Goal: Task Accomplishment & Management: Complete application form

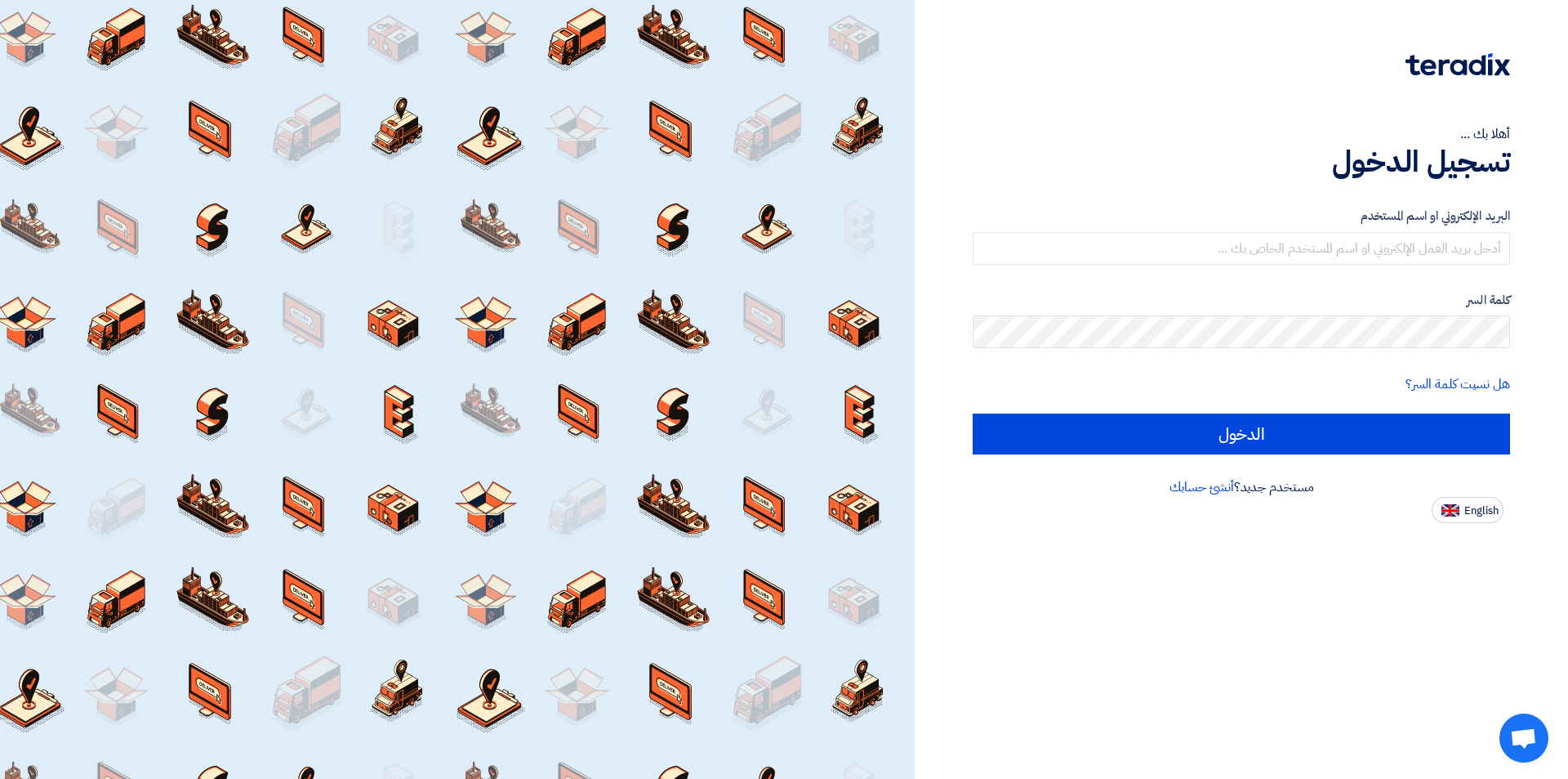
drag, startPoint x: 1222, startPoint y: 156, endPoint x: 1236, endPoint y: 163, distance: 15.7
click at [1222, 156] on h1 "تسجيل الدخول" at bounding box center [1241, 162] width 538 height 36
click at [1194, 484] on link "أنشئ حسابك" at bounding box center [1202, 486] width 65 height 20
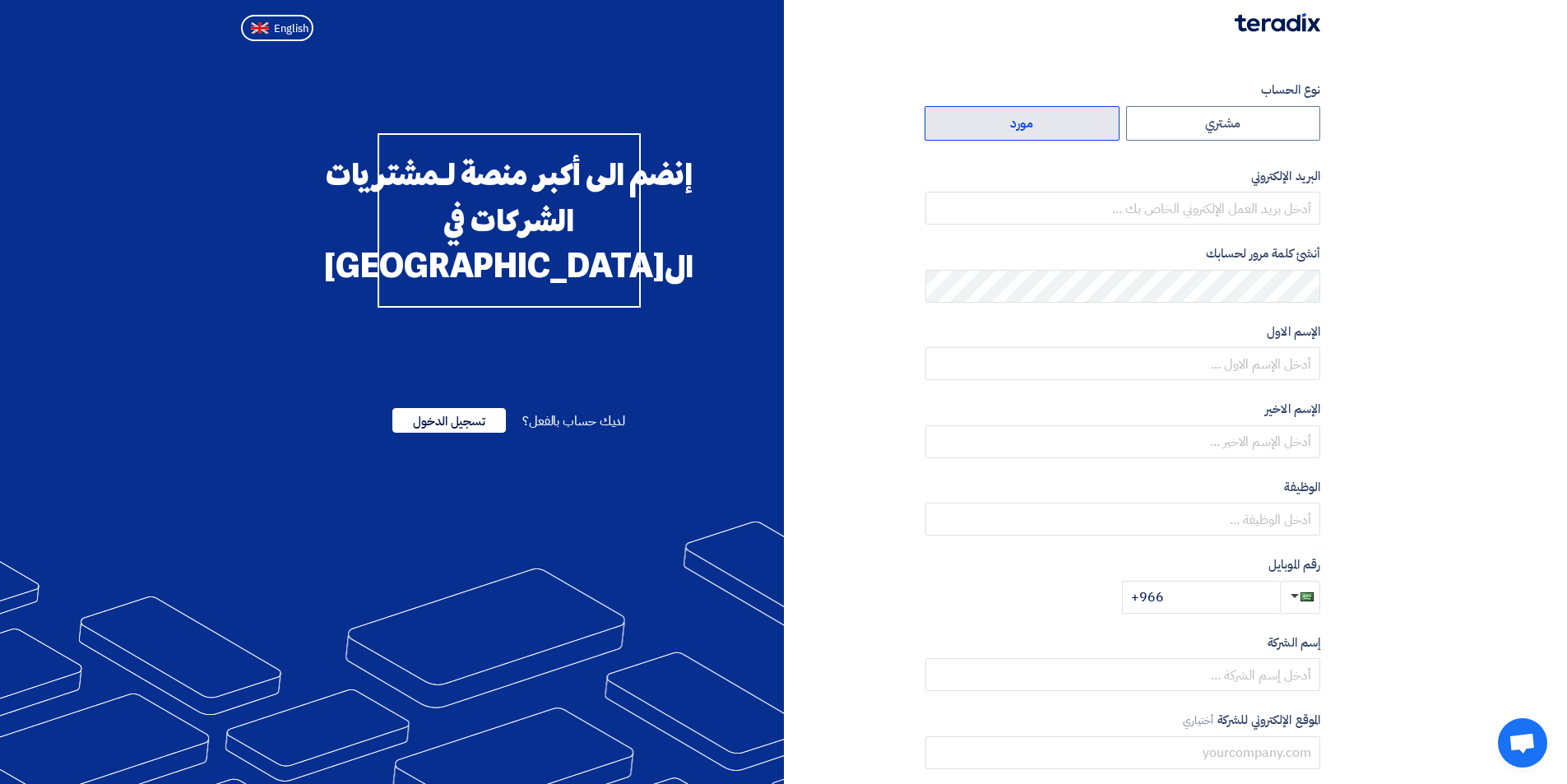
click at [1050, 133] on label "مورد" at bounding box center [1022, 124] width 195 height 35
click at [1050, 133] on input "مورد" at bounding box center [1022, 123] width 193 height 33
radio input "true"
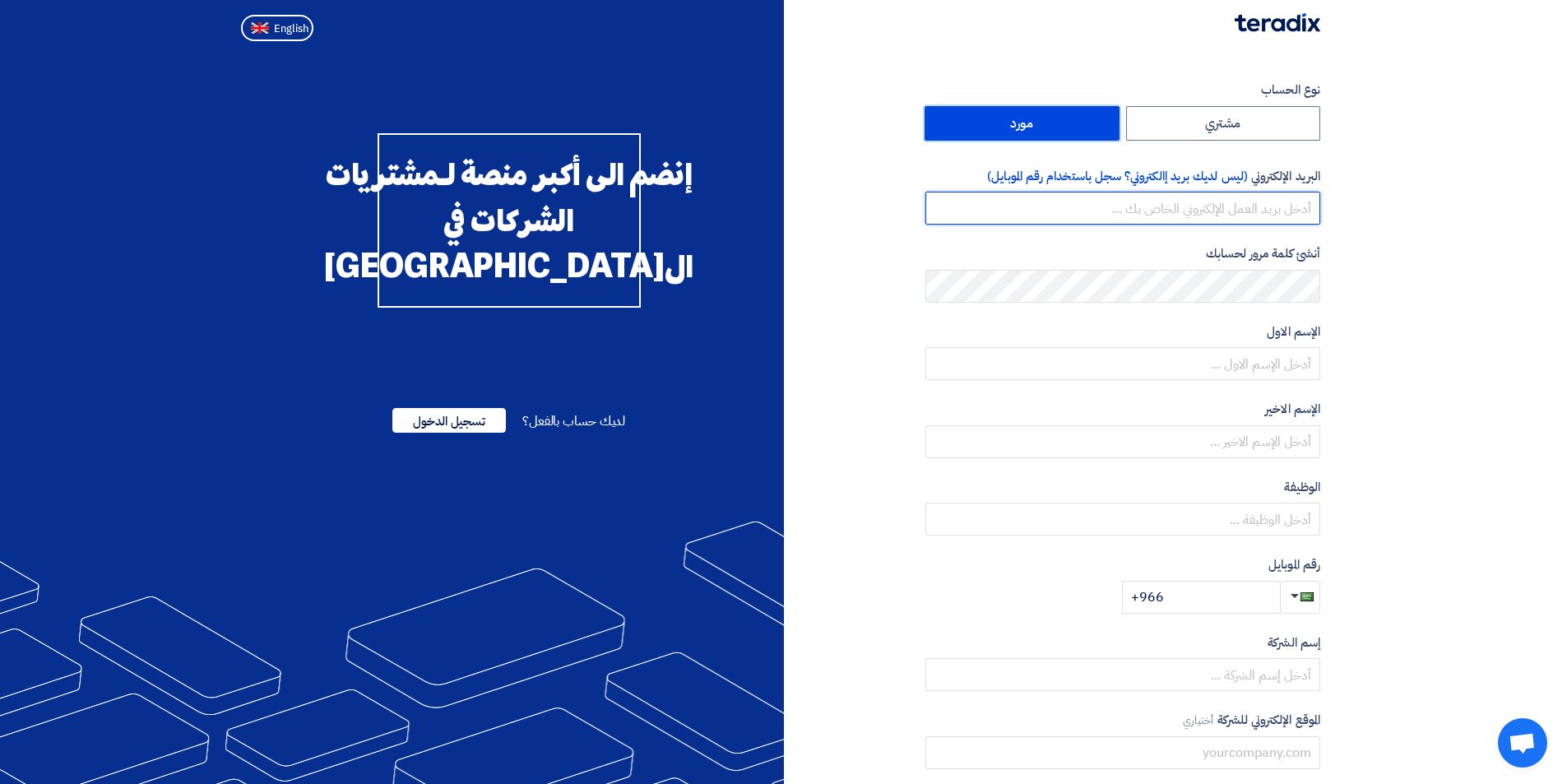
click at [1168, 202] on input "email" at bounding box center [1122, 208] width 395 height 33
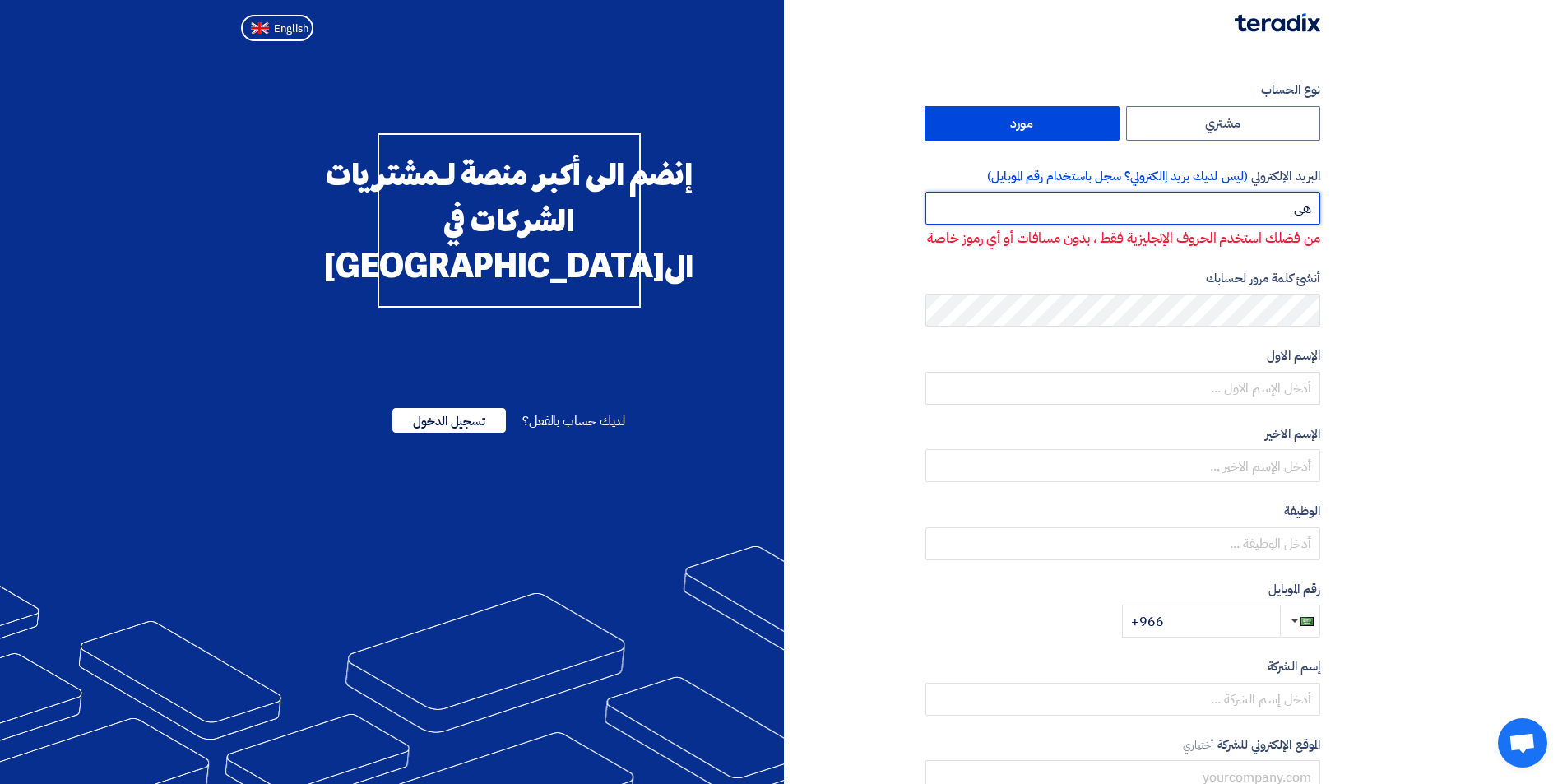
type input "ه"
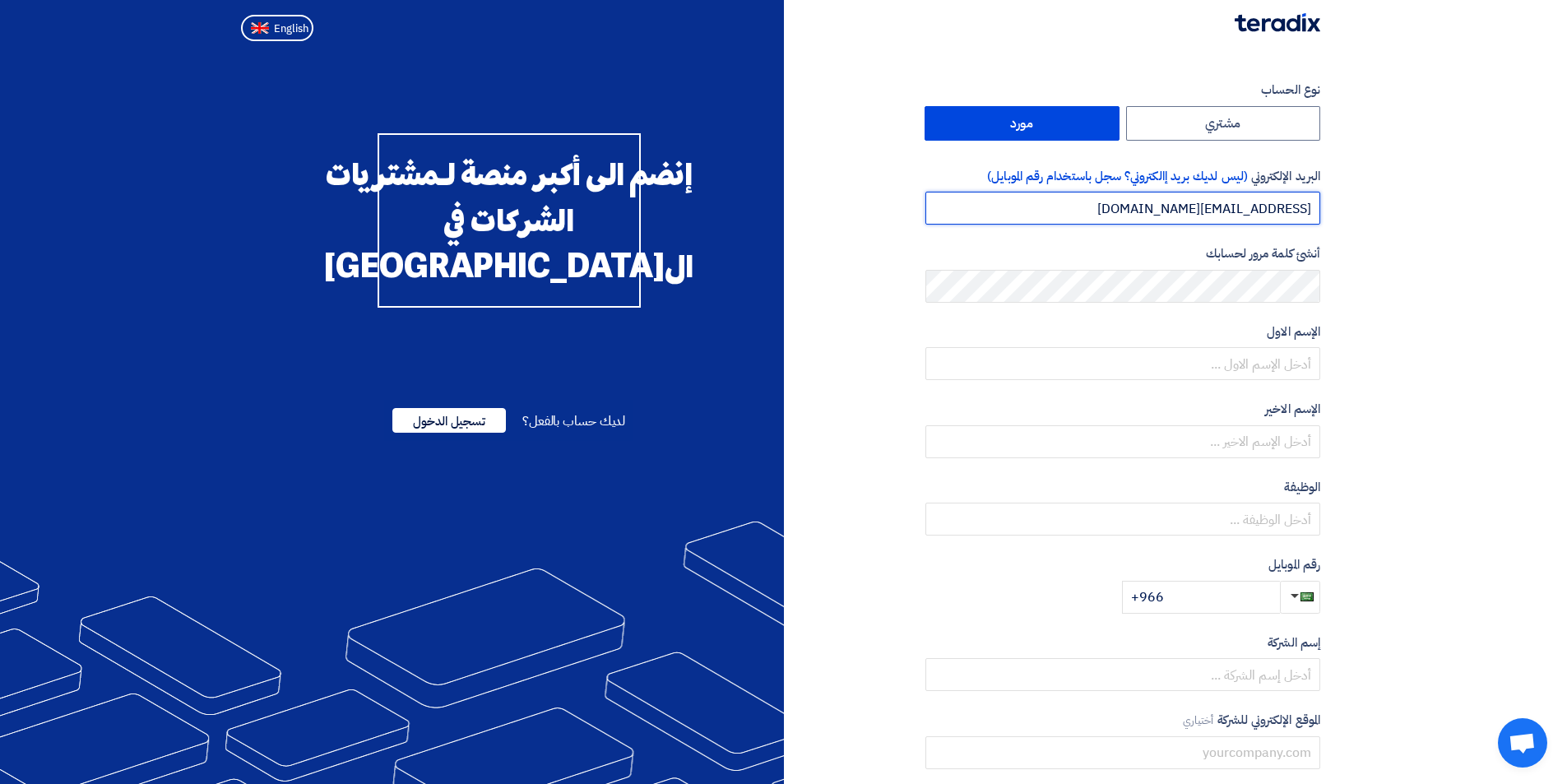
type input "[EMAIL_ADDRESS][DOMAIN_NAME]"
click at [1252, 386] on form "نوع الحساب مشتري مورد البريد الإلكتروني (ليس لديك بريد إالكتروني؟ سجل باستخدام …" at bounding box center [1122, 346] width 395 height 533
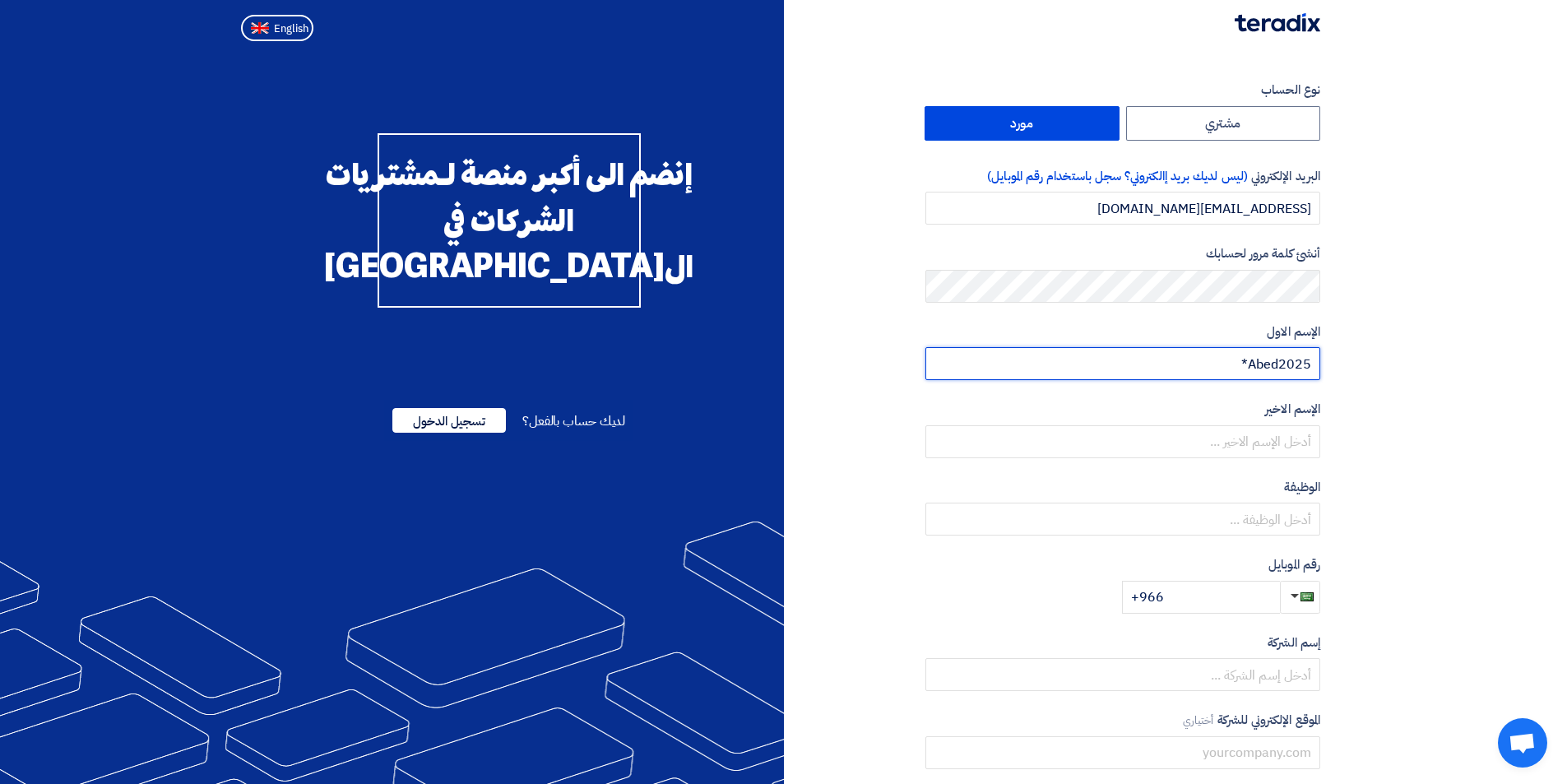
click at [1252, 372] on input "Abed2025*" at bounding box center [1122, 364] width 395 height 33
click at [1289, 357] on input "Abed alhabashi" at bounding box center [1122, 364] width 395 height 33
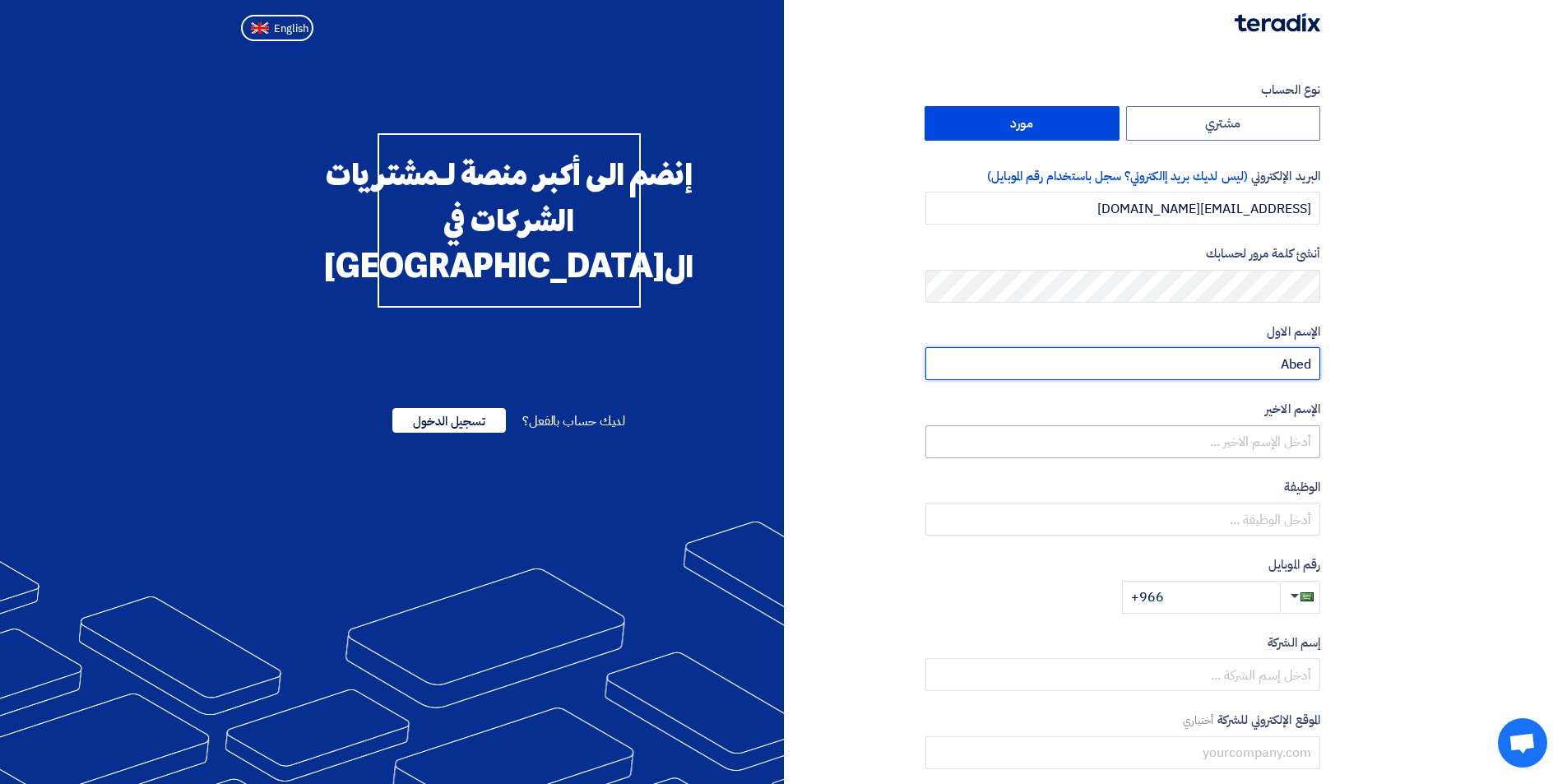
type input "Abed"
click at [1283, 430] on input "text" at bounding box center [1122, 441] width 395 height 33
paste input "alhabashi"
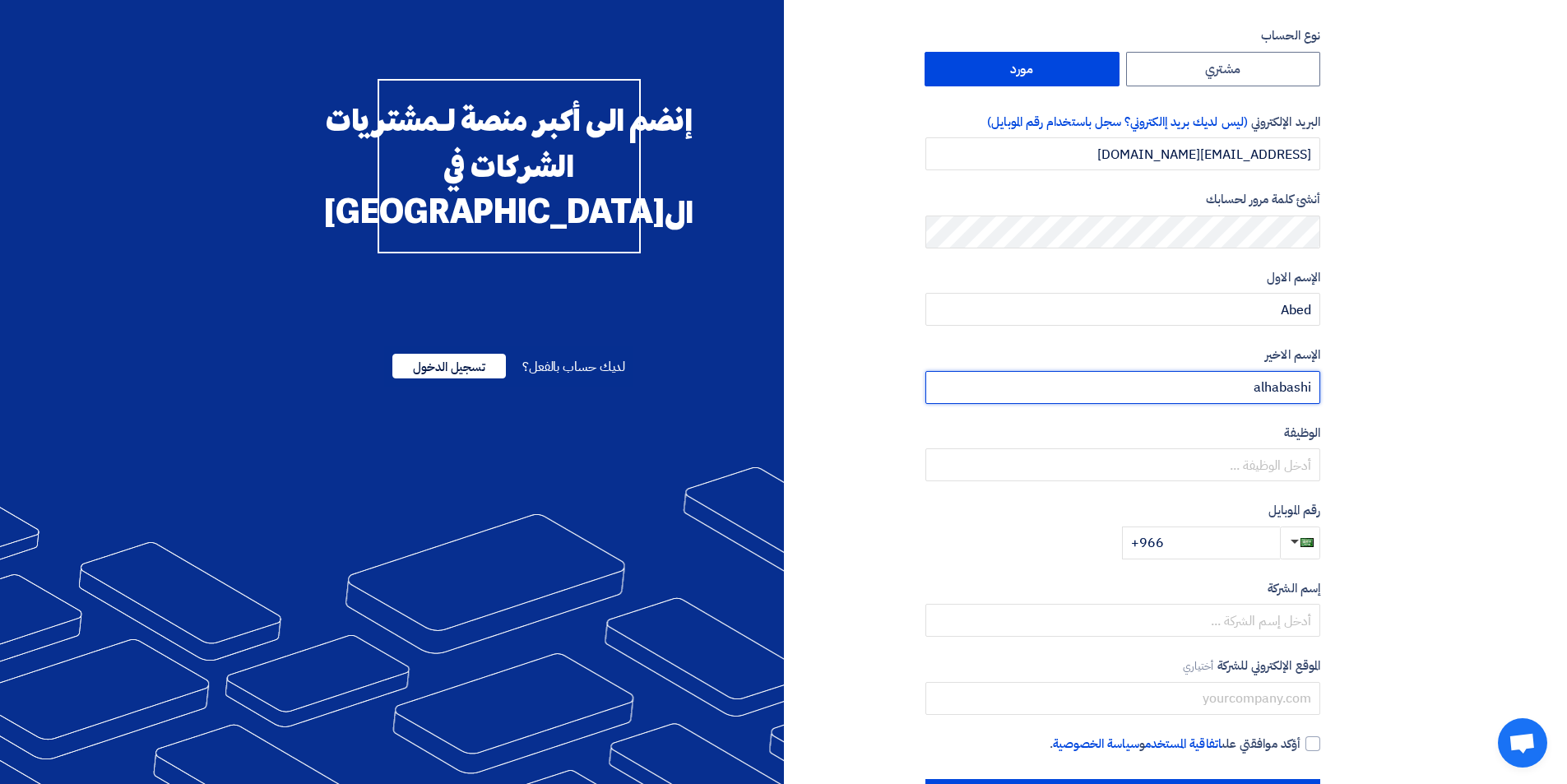
scroll to position [118, 0]
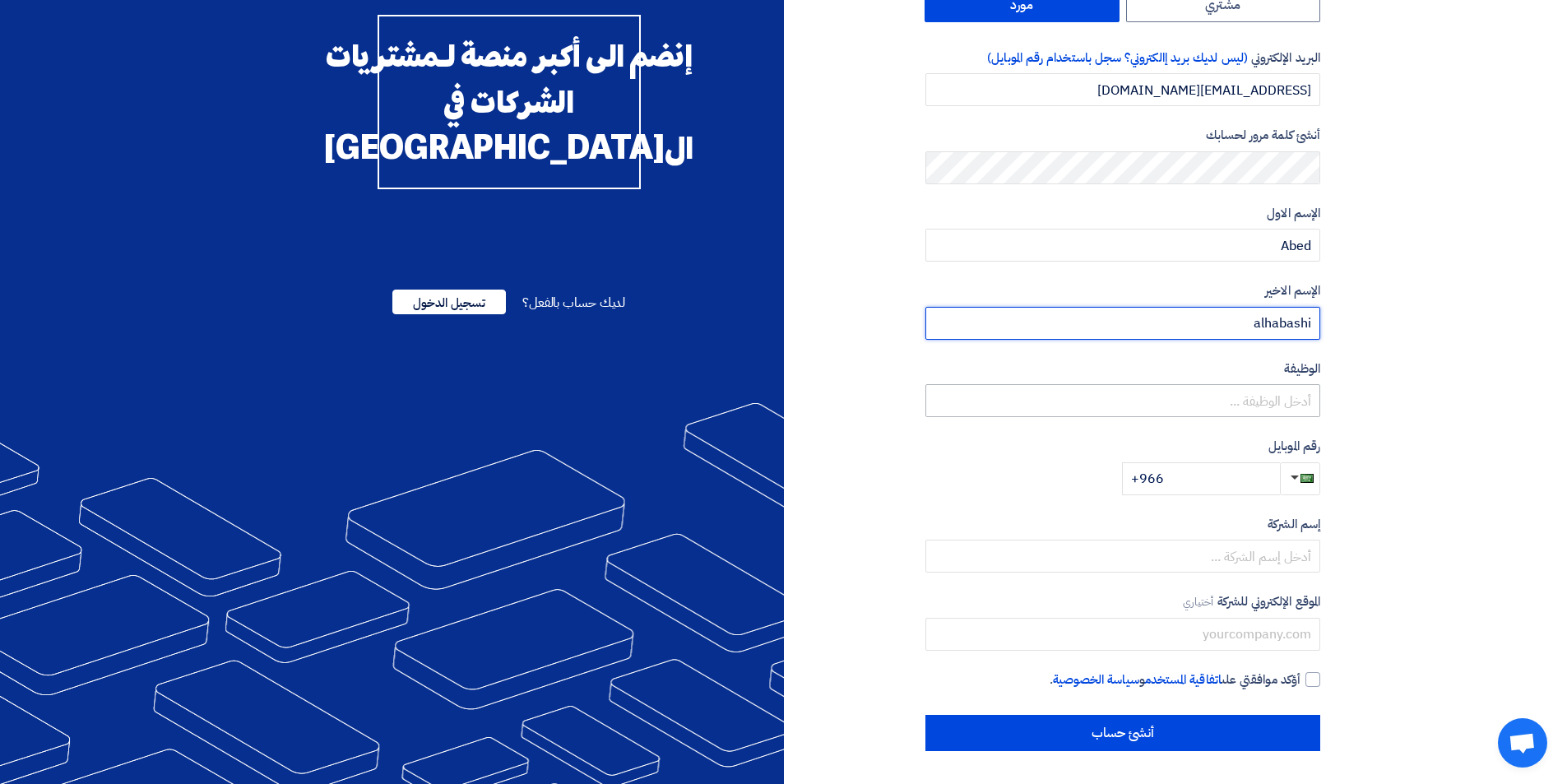
type input "alhabashi"
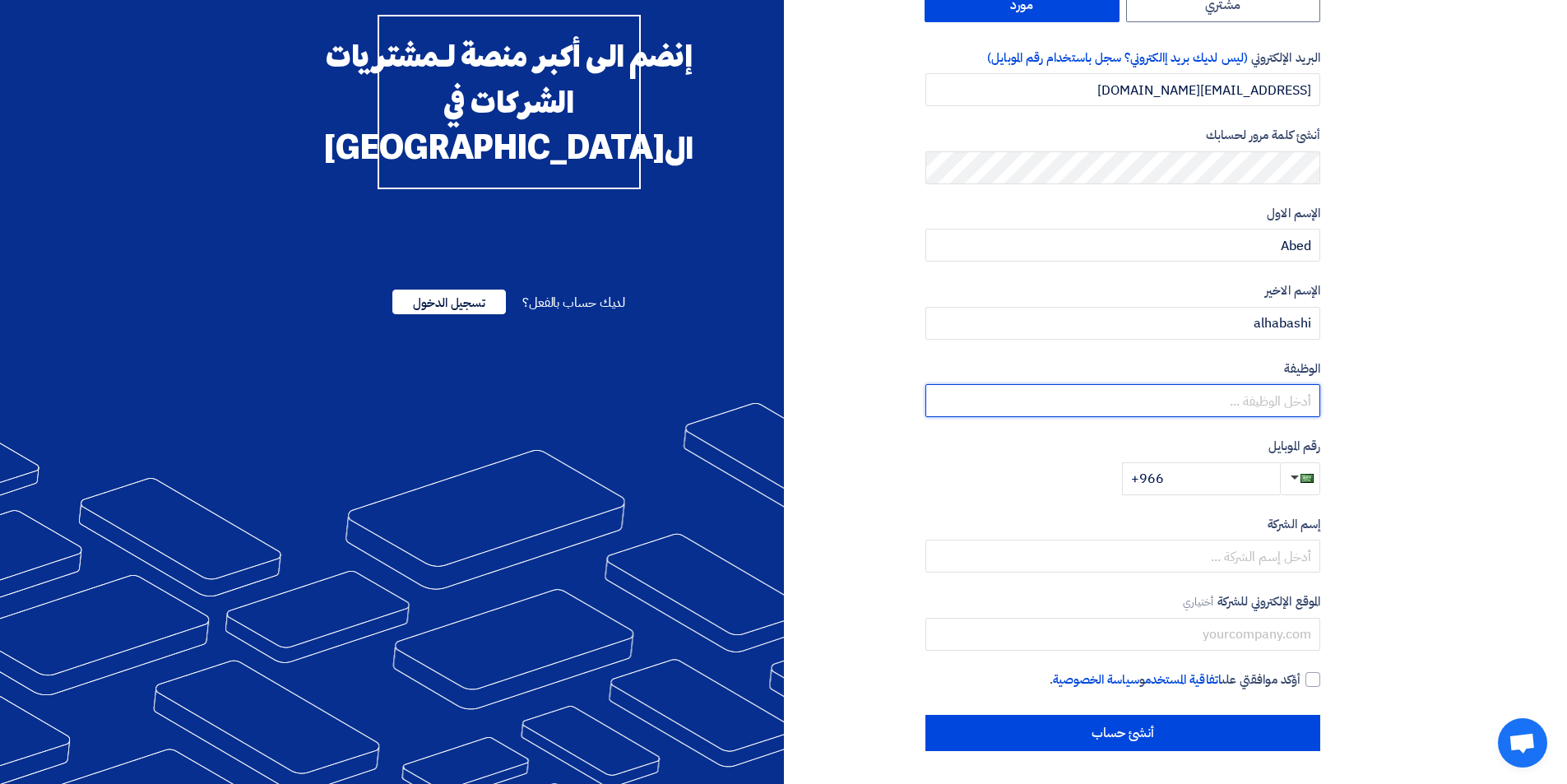
click at [1210, 395] on input "text" at bounding box center [1122, 400] width 395 height 33
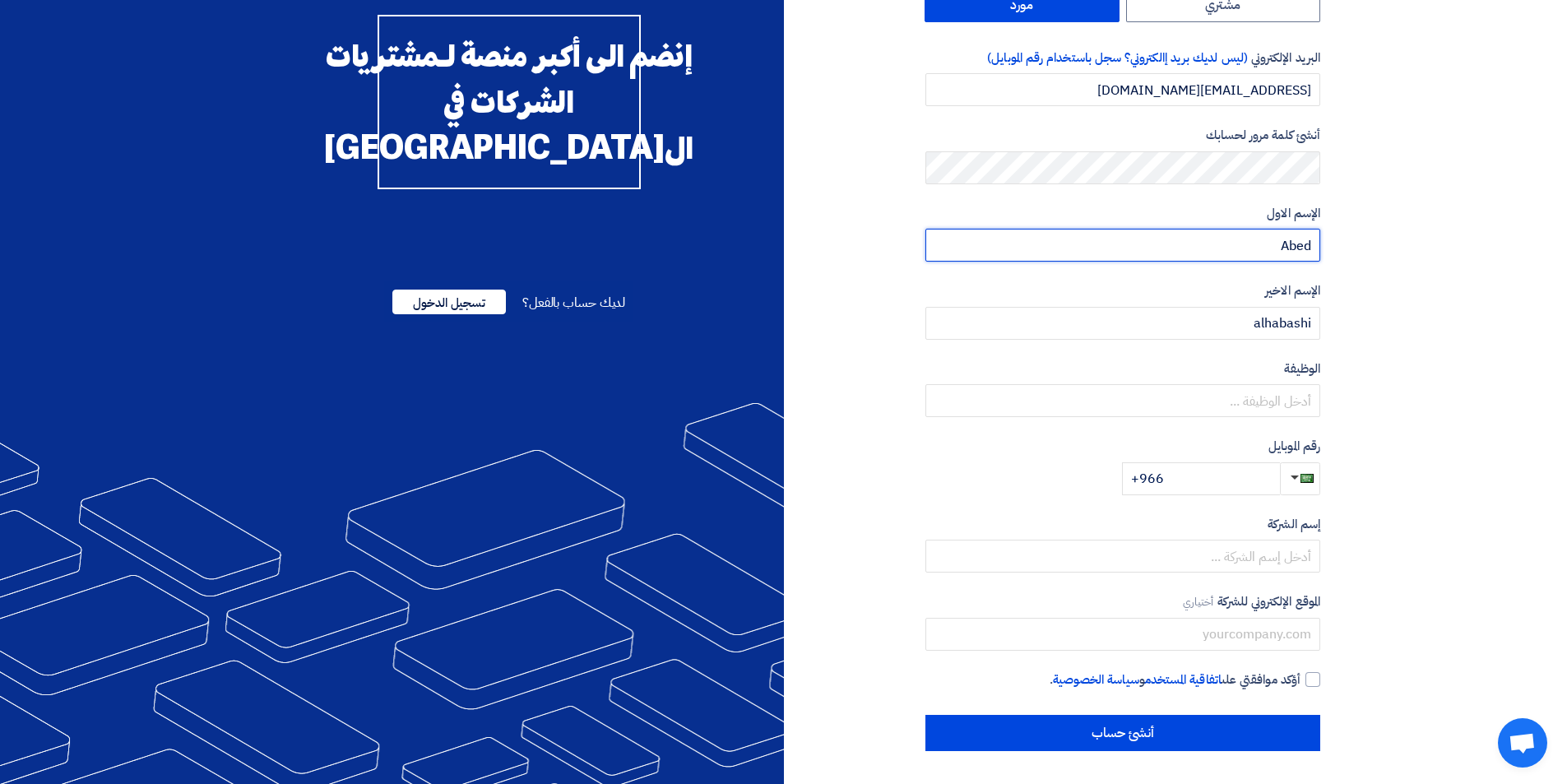
click at [1285, 244] on input "Abed" at bounding box center [1122, 245] width 395 height 33
type input "Emad"
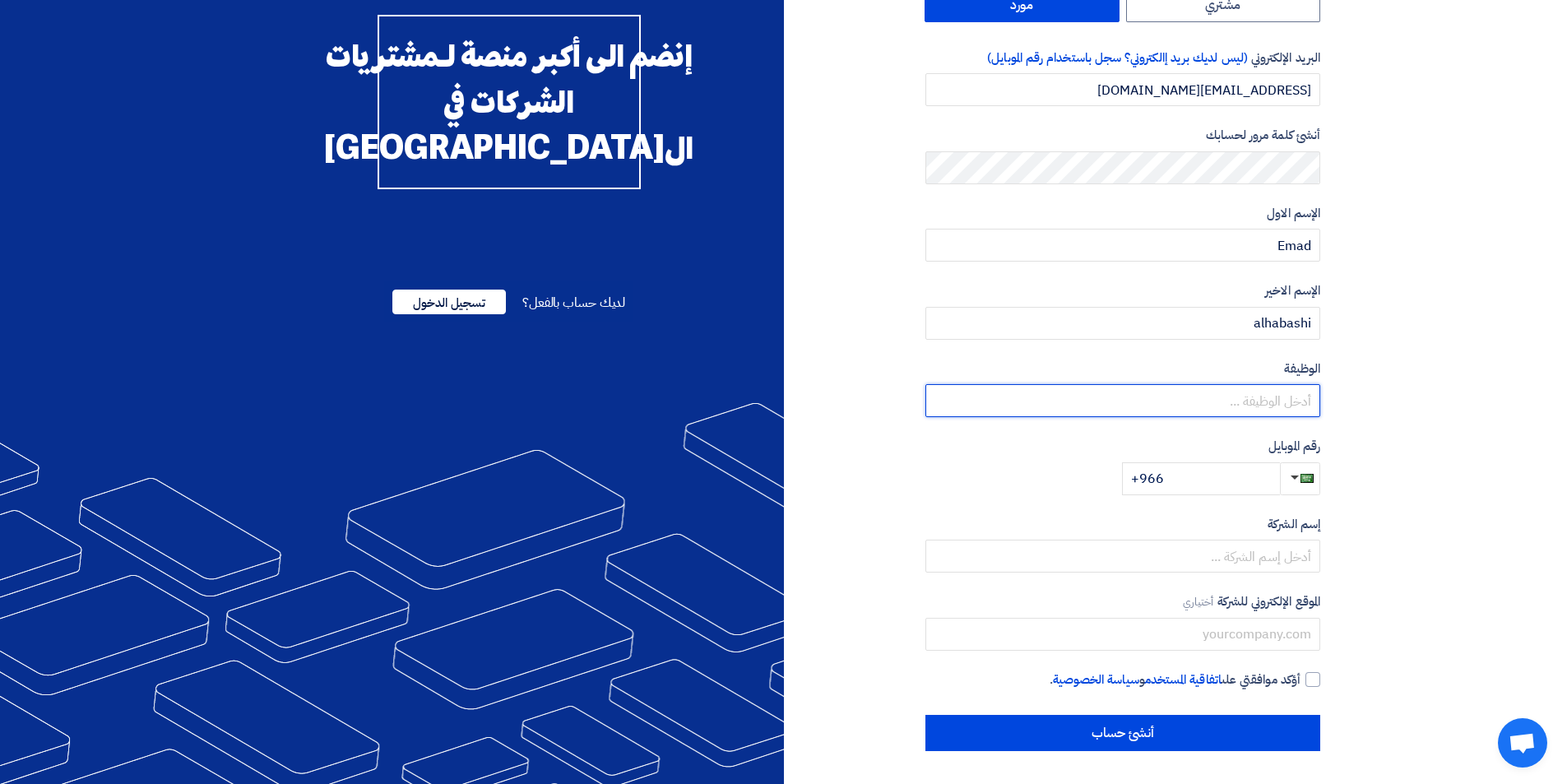
click at [1275, 399] on input "text" at bounding box center [1122, 400] width 395 height 33
type input "l"
type input "GM"
click at [1218, 486] on input "+966" at bounding box center [1201, 479] width 158 height 33
type input "[PHONE_NUMBER]"
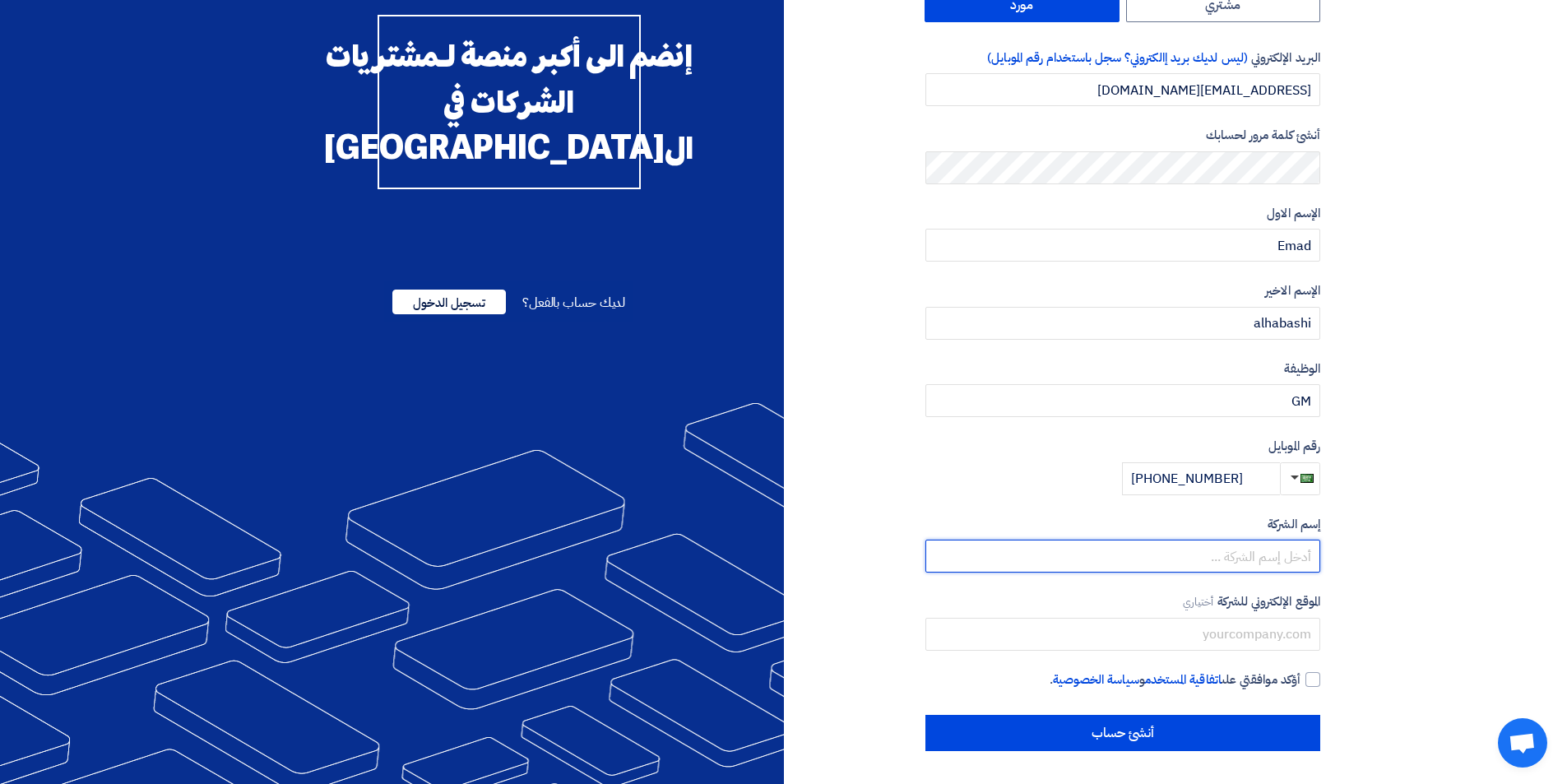
click at [1230, 560] on input "text" at bounding box center [1122, 556] width 395 height 33
type input "u"
type input "عابد علي الحبشي للمقاولات"
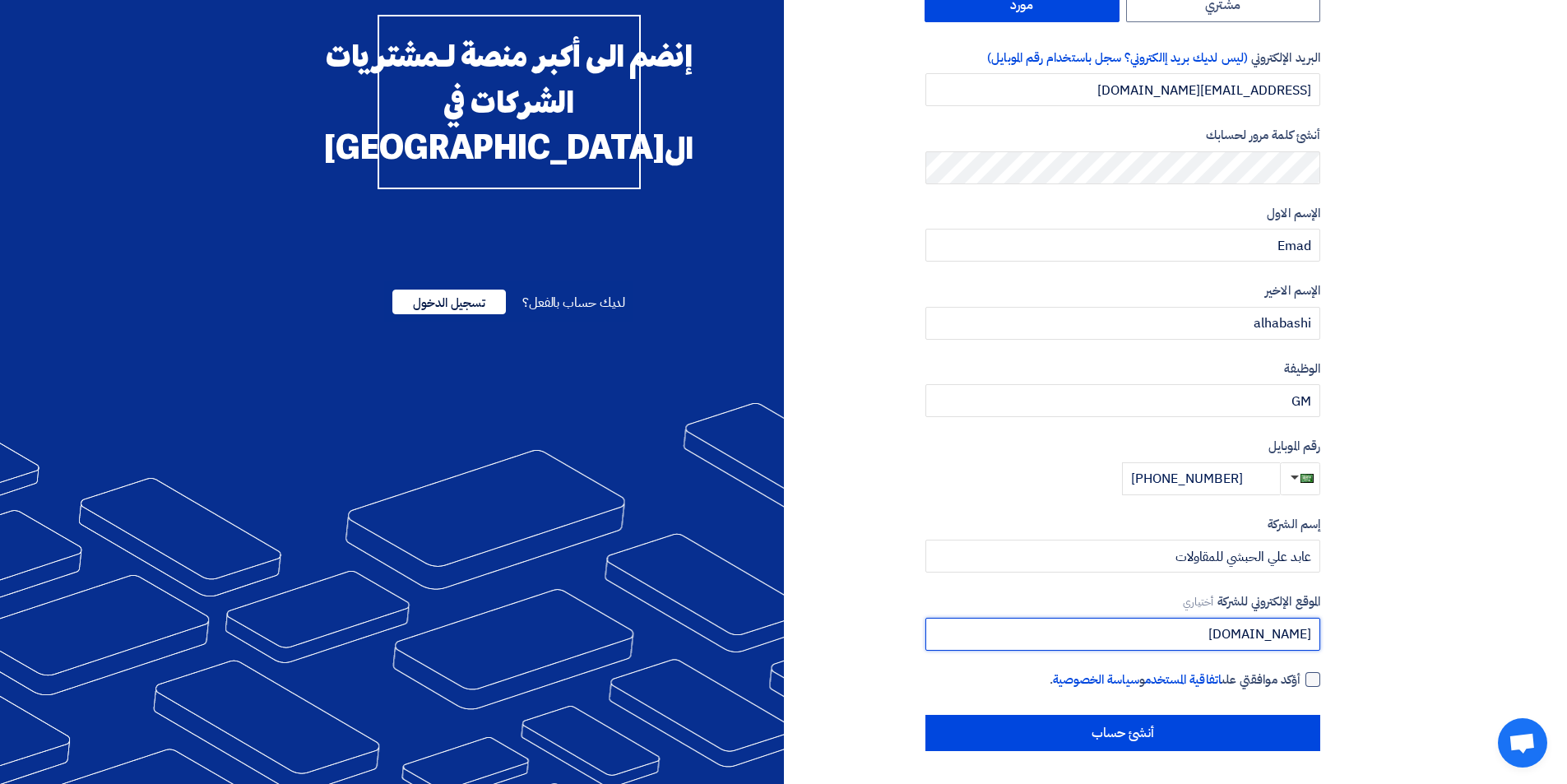
type input "[DOMAIN_NAME]"
click at [1310, 677] on div at bounding box center [1313, 678] width 14 height 14
click at [1301, 677] on input "أؤكد موافقتي على اتفاقية المستخدم و سياسة الخصوصية ." at bounding box center [1102, 686] width 395 height 33
checkbox input "true"
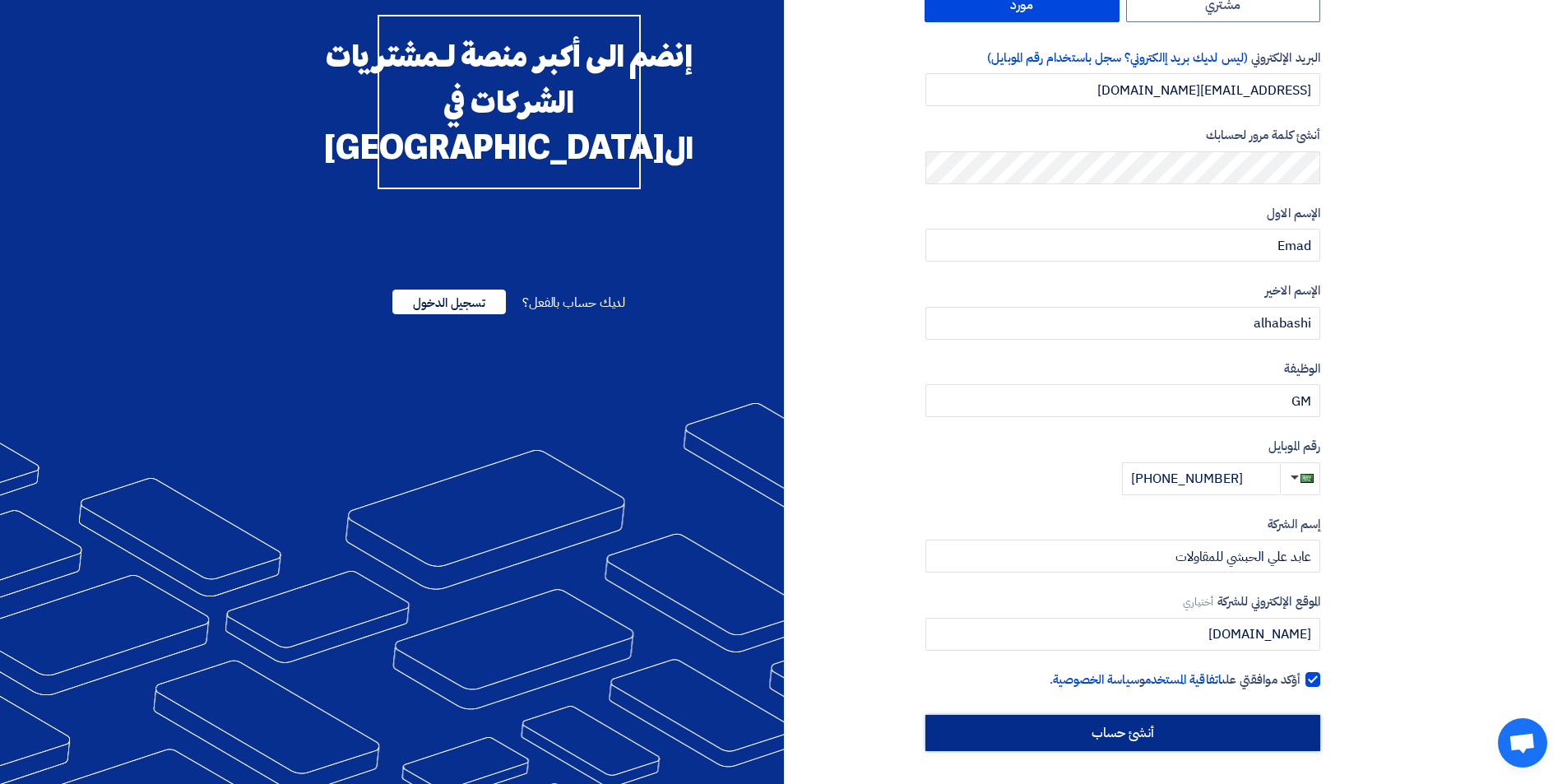
click at [1255, 741] on input "أنشئ حساب" at bounding box center [1122, 733] width 395 height 36
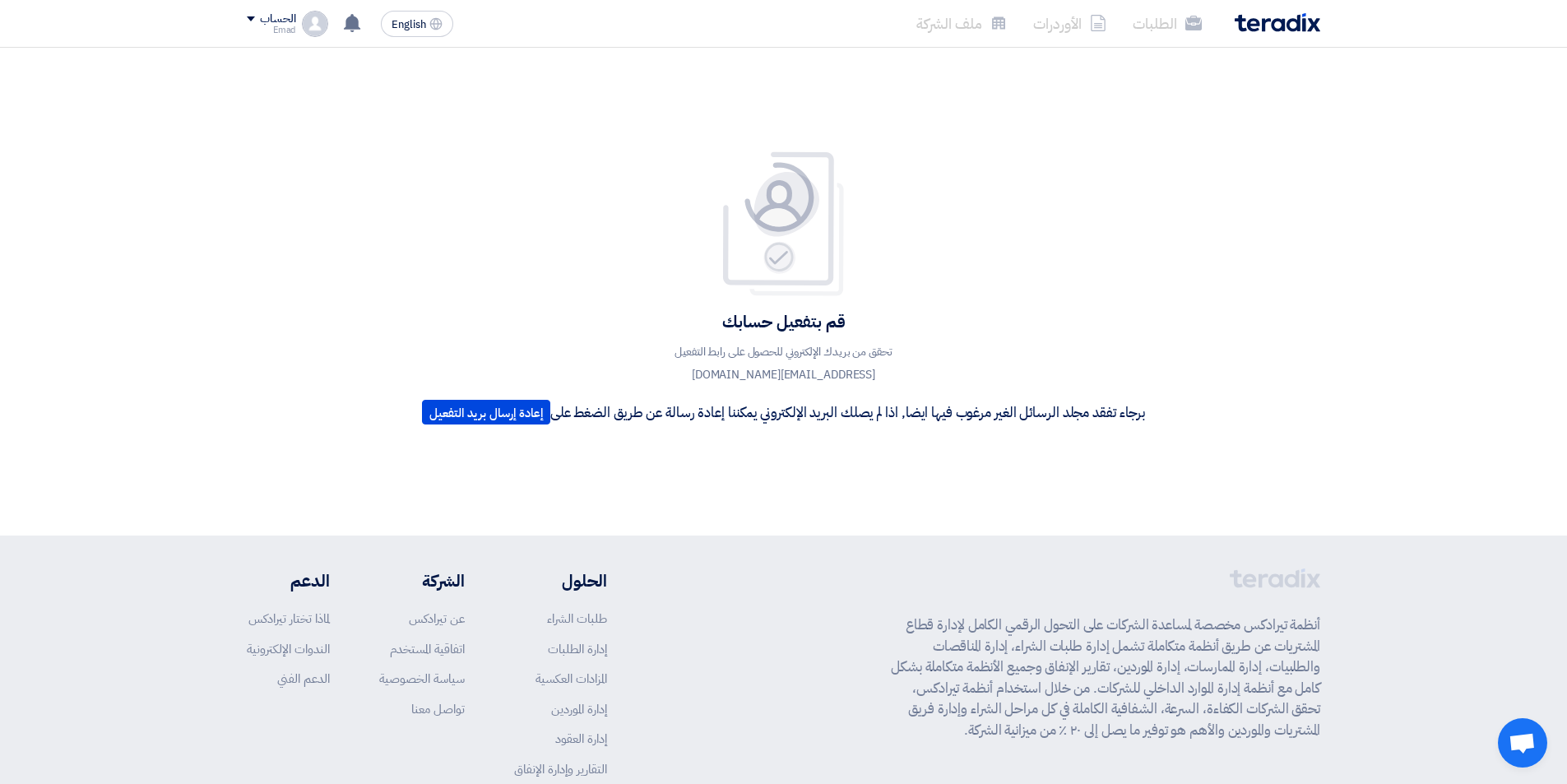
click at [1272, 26] on img at bounding box center [1277, 23] width 85 height 19
click at [1261, 15] on img at bounding box center [1277, 23] width 85 height 19
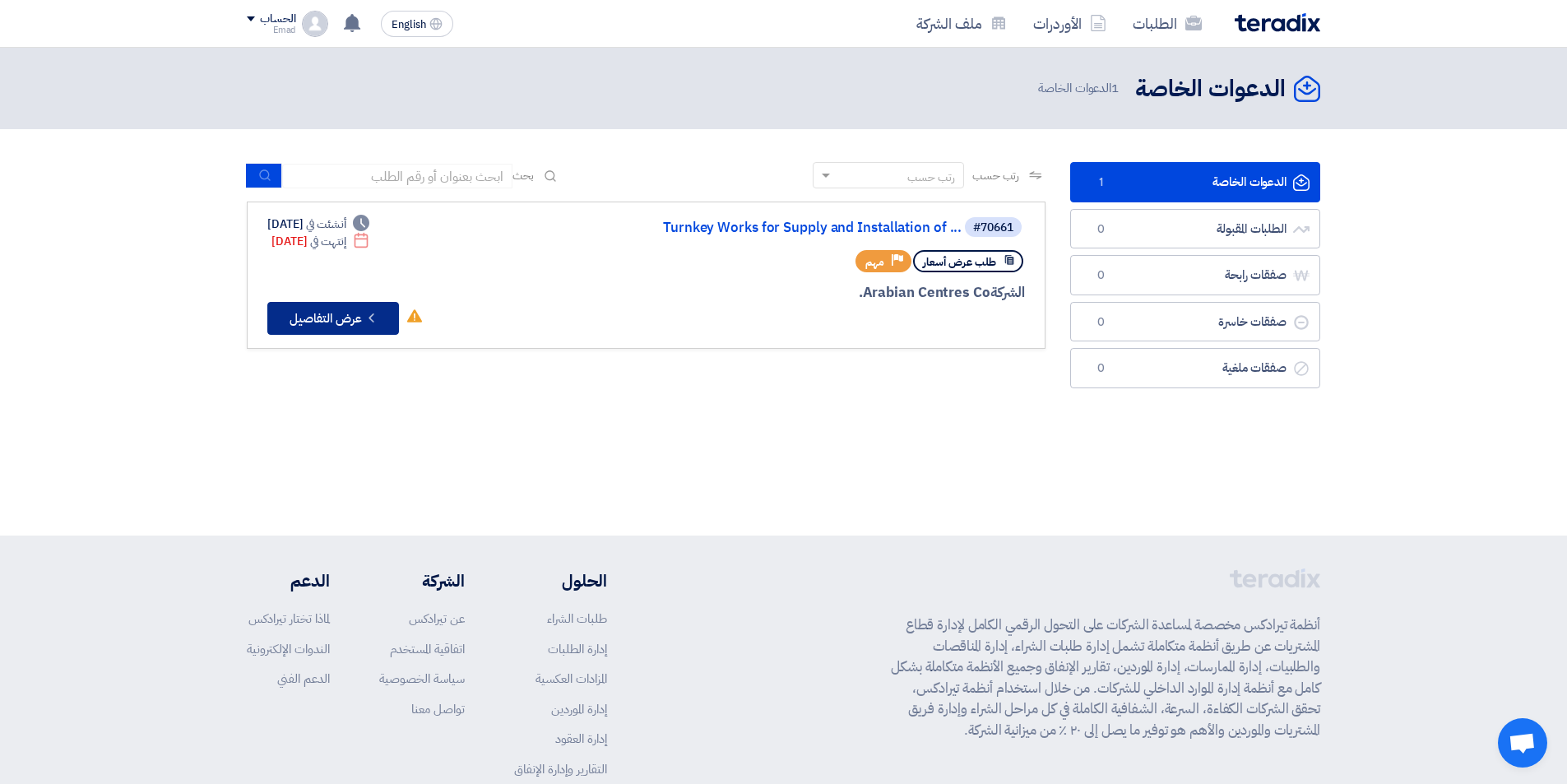
click at [363, 304] on button "Check details عرض التفاصيل" at bounding box center [332, 318] width 132 height 33
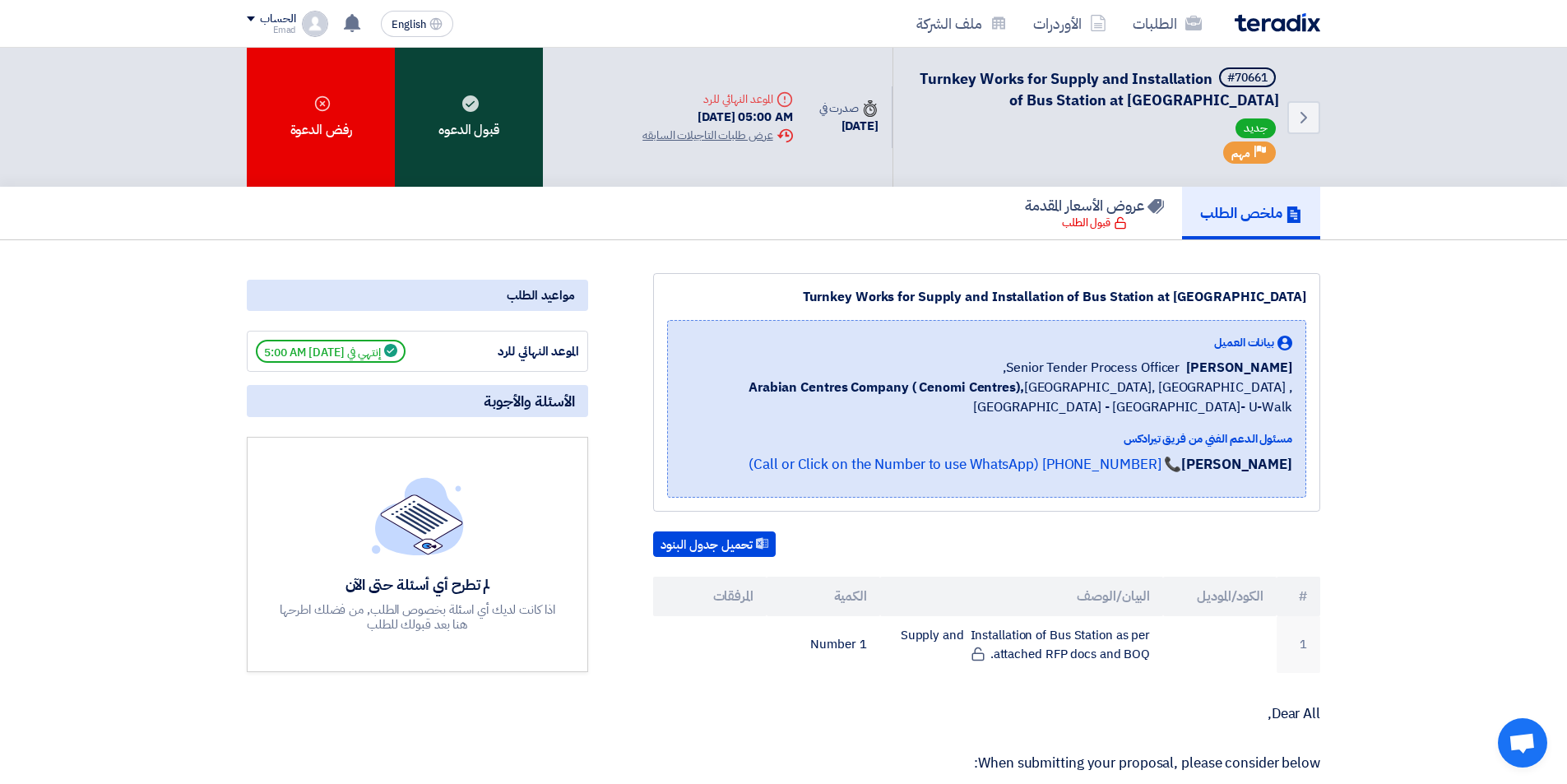
click at [483, 124] on div "قبول الدعوه" at bounding box center [469, 117] width 148 height 139
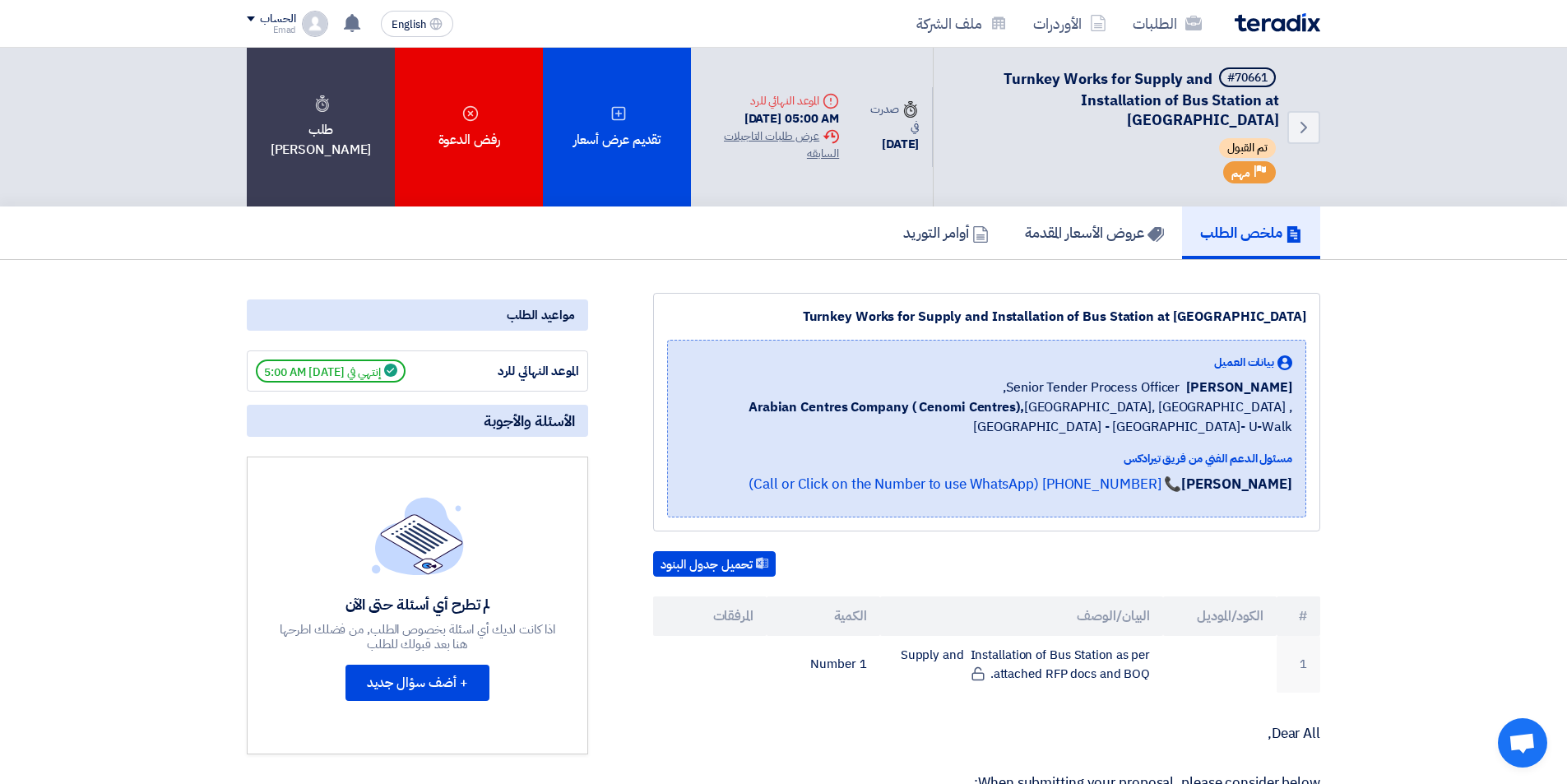
click at [272, 30] on div "Emad" at bounding box center [271, 30] width 49 height 9
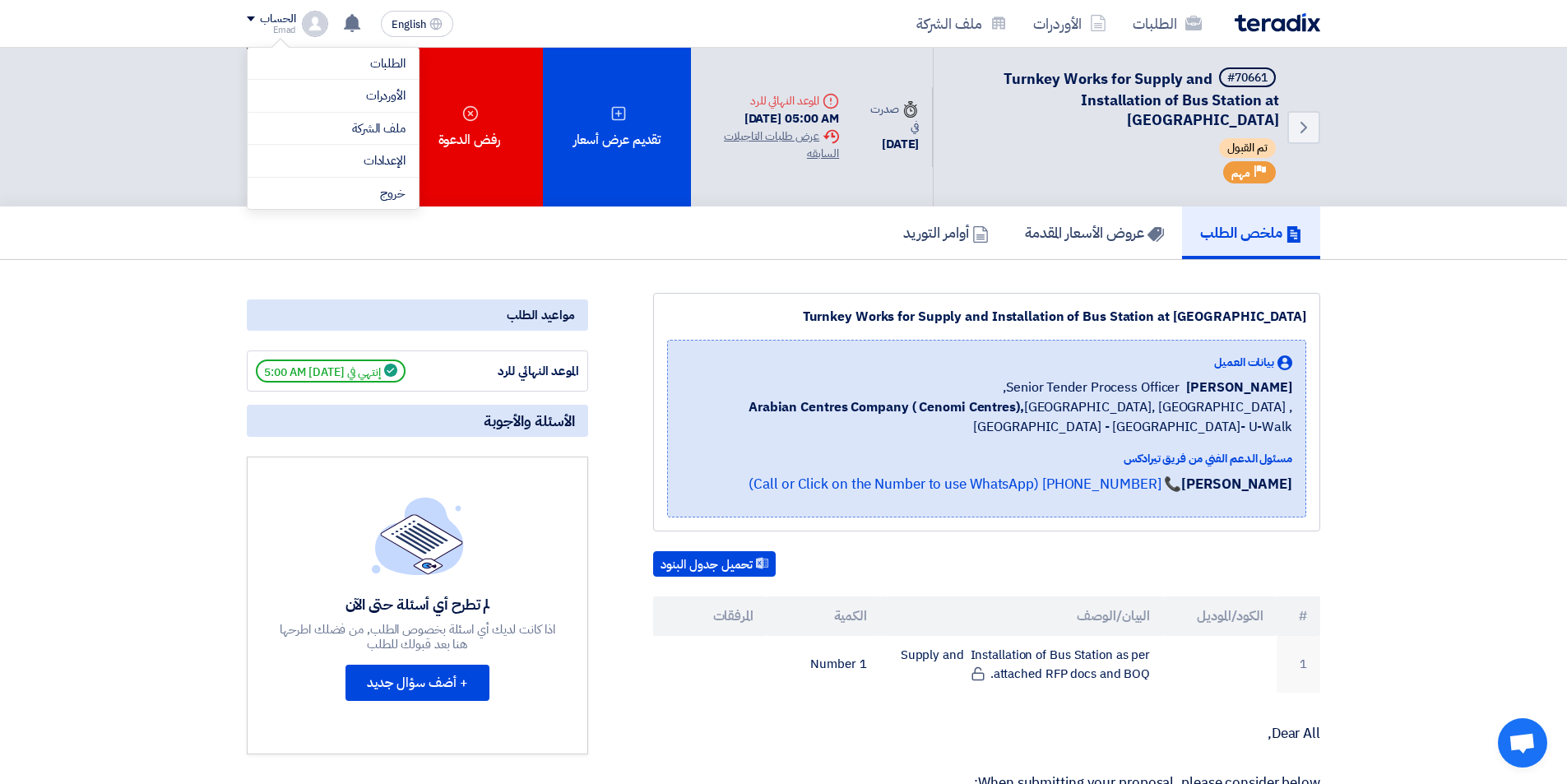
click at [1362, 33] on nav "الطلبات الأوردرات ملف الشركة English EN لا توجد إشعارات جديدة لديك الحساب Emad" at bounding box center [784, 24] width 1567 height 48
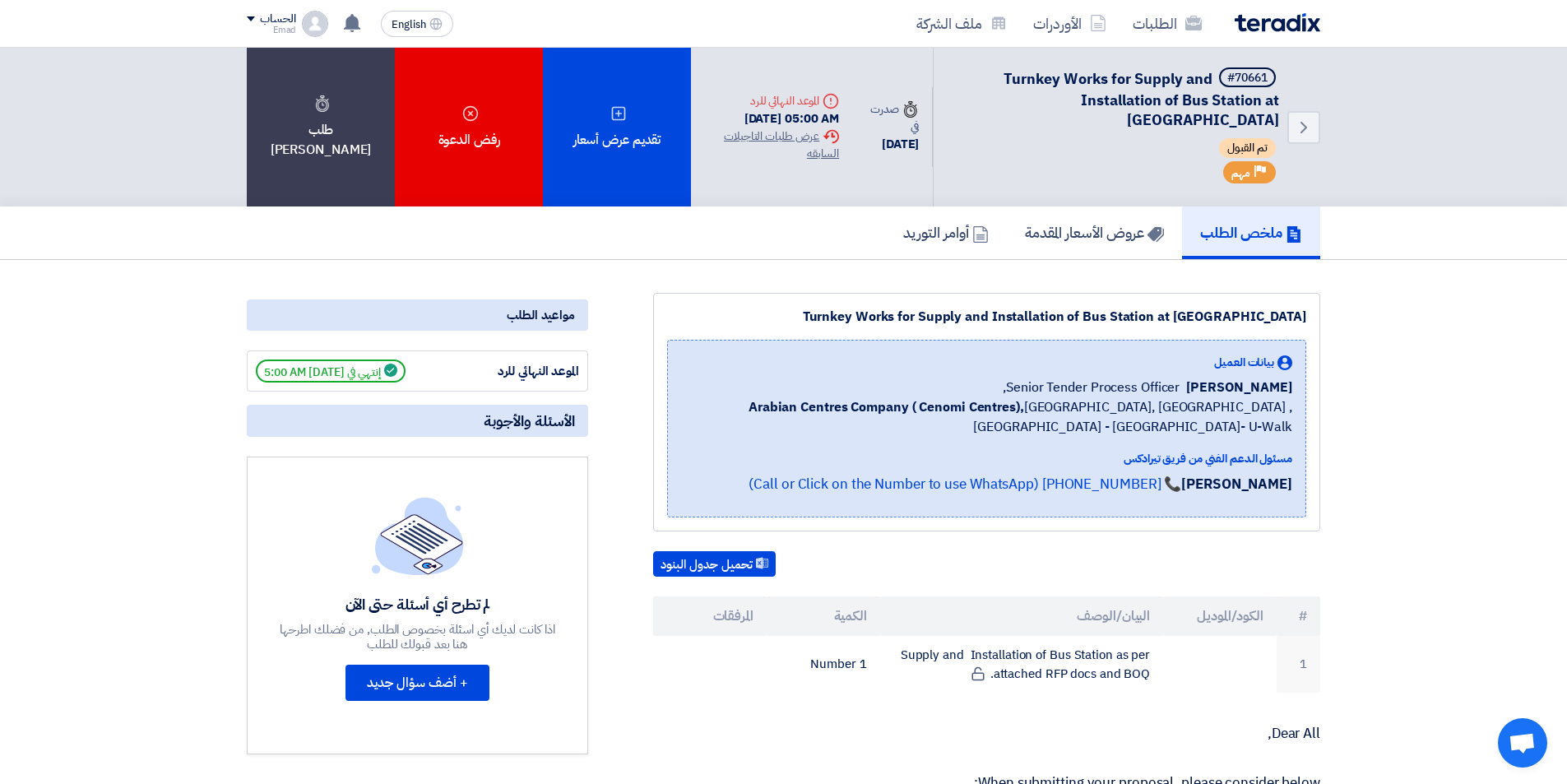
click at [249, 20] on span at bounding box center [251, 18] width 9 height 5
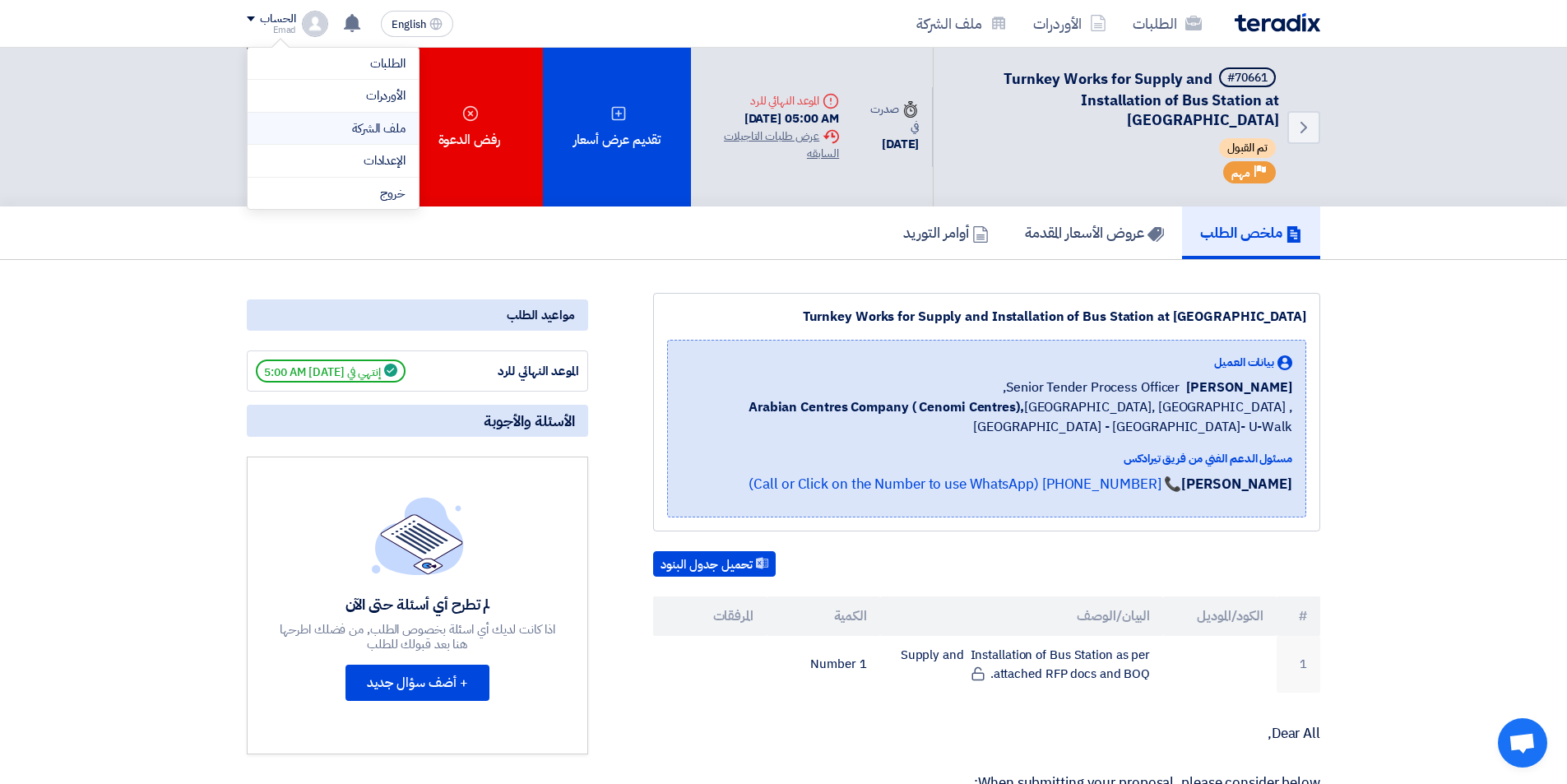
click at [399, 139] on li "ملف الشركة" at bounding box center [333, 129] width 171 height 33
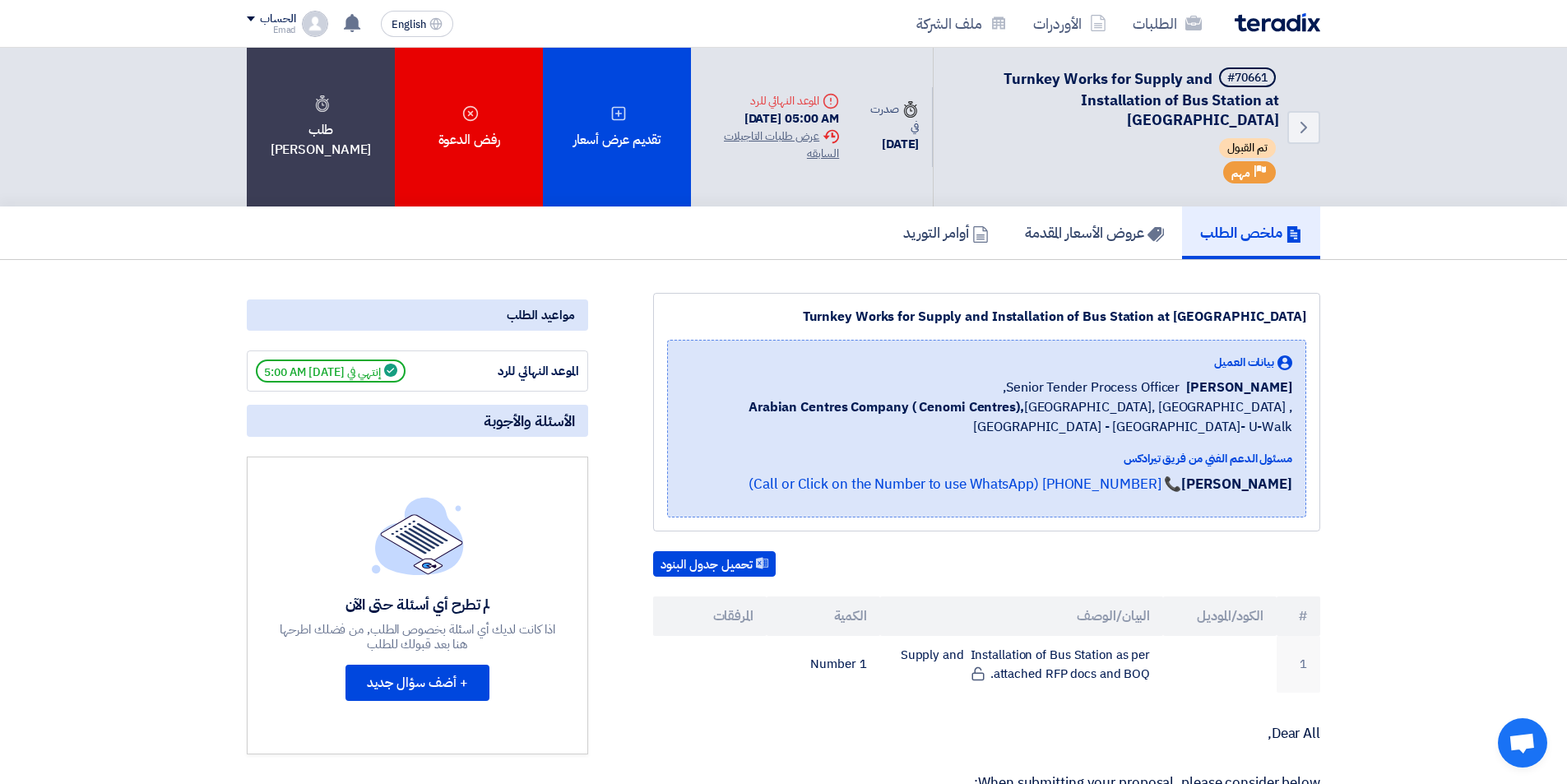
click at [1261, 30] on img at bounding box center [1277, 23] width 85 height 19
